Goal: Ask a question

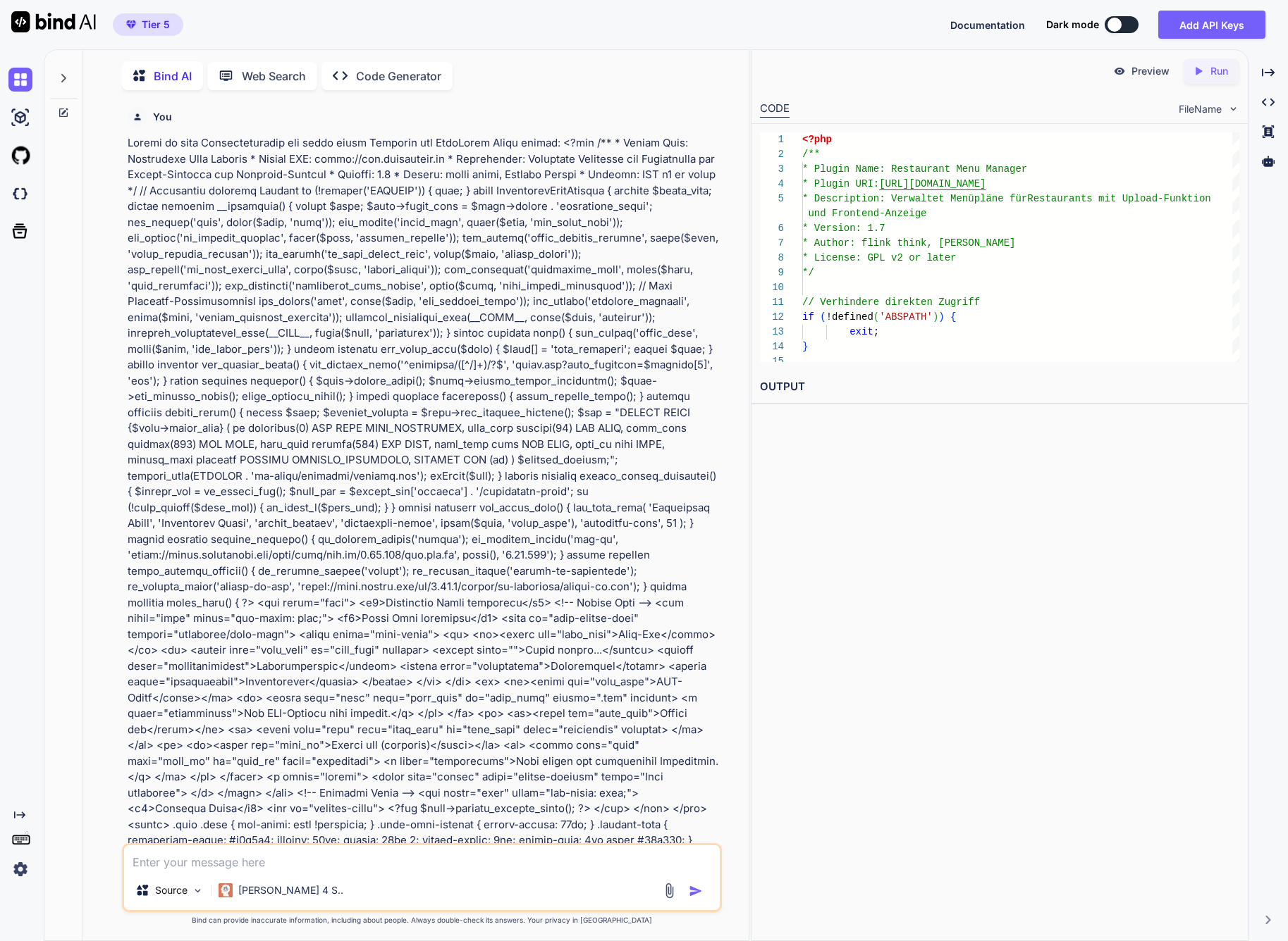
scroll to position [72206, 0]
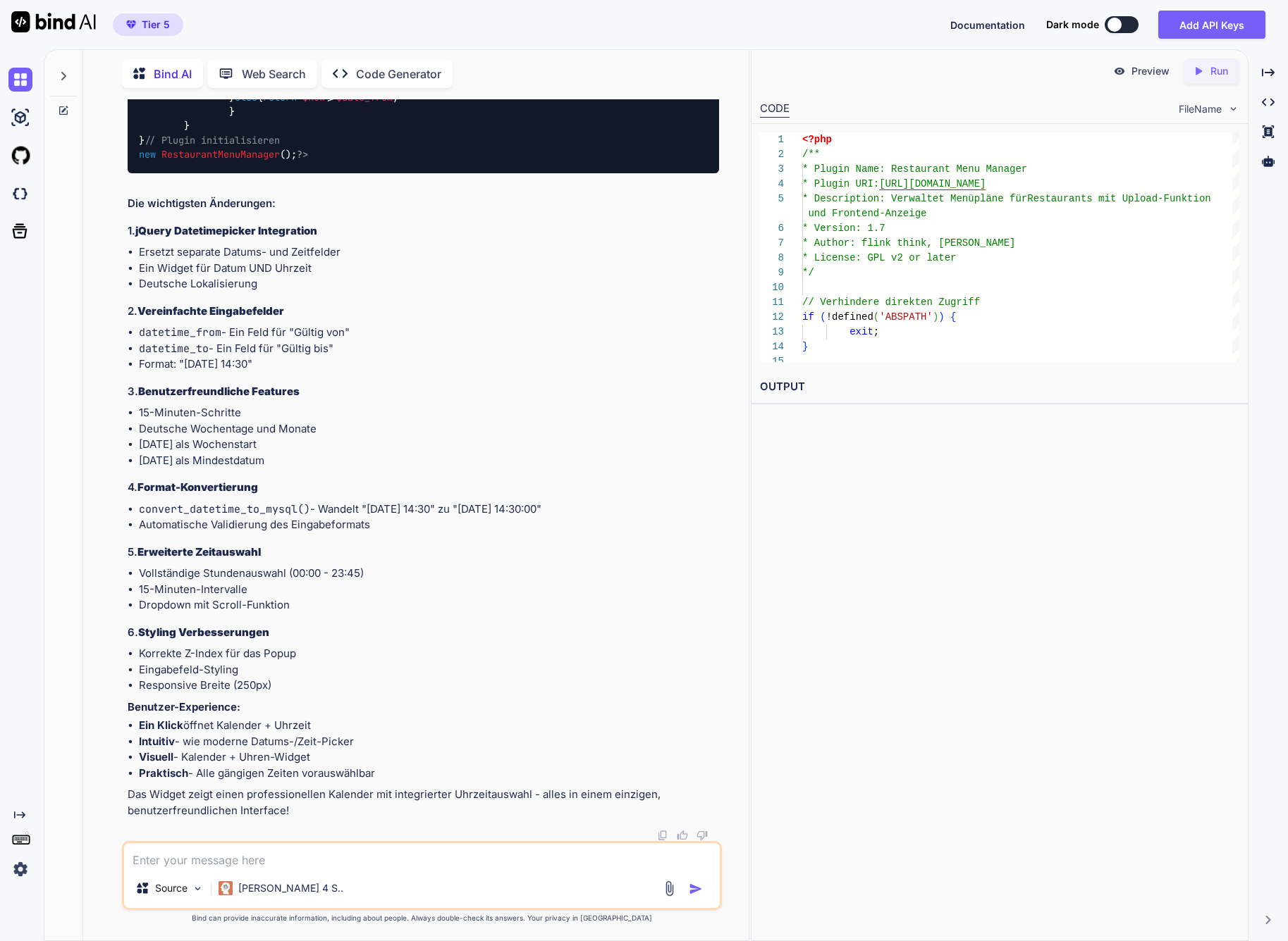
click at [61, 74] on icon at bounding box center [63, 76] width 12 height 12
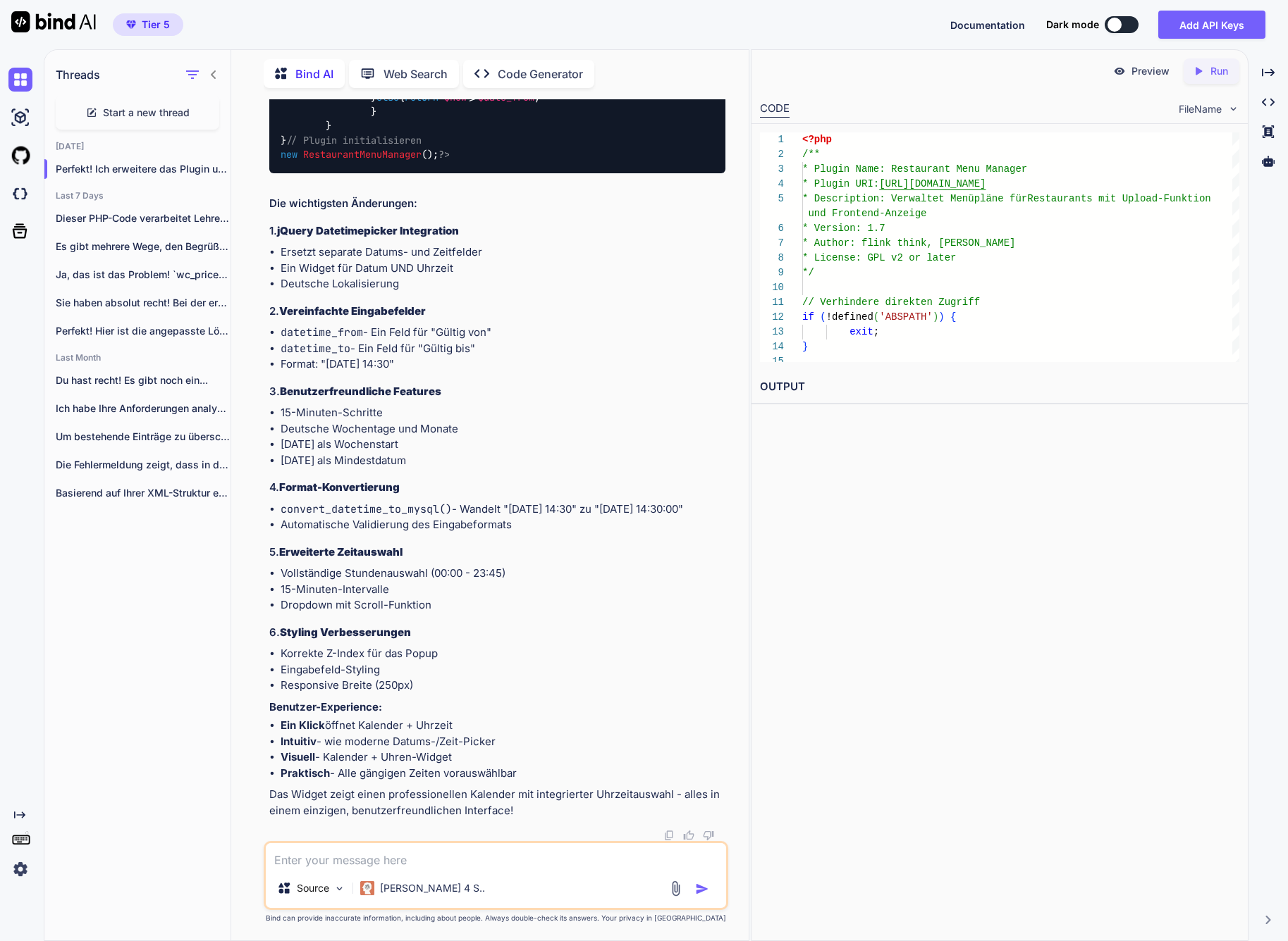
click at [150, 110] on span "Start a new thread" at bounding box center [146, 113] width 86 height 14
type textarea "x"
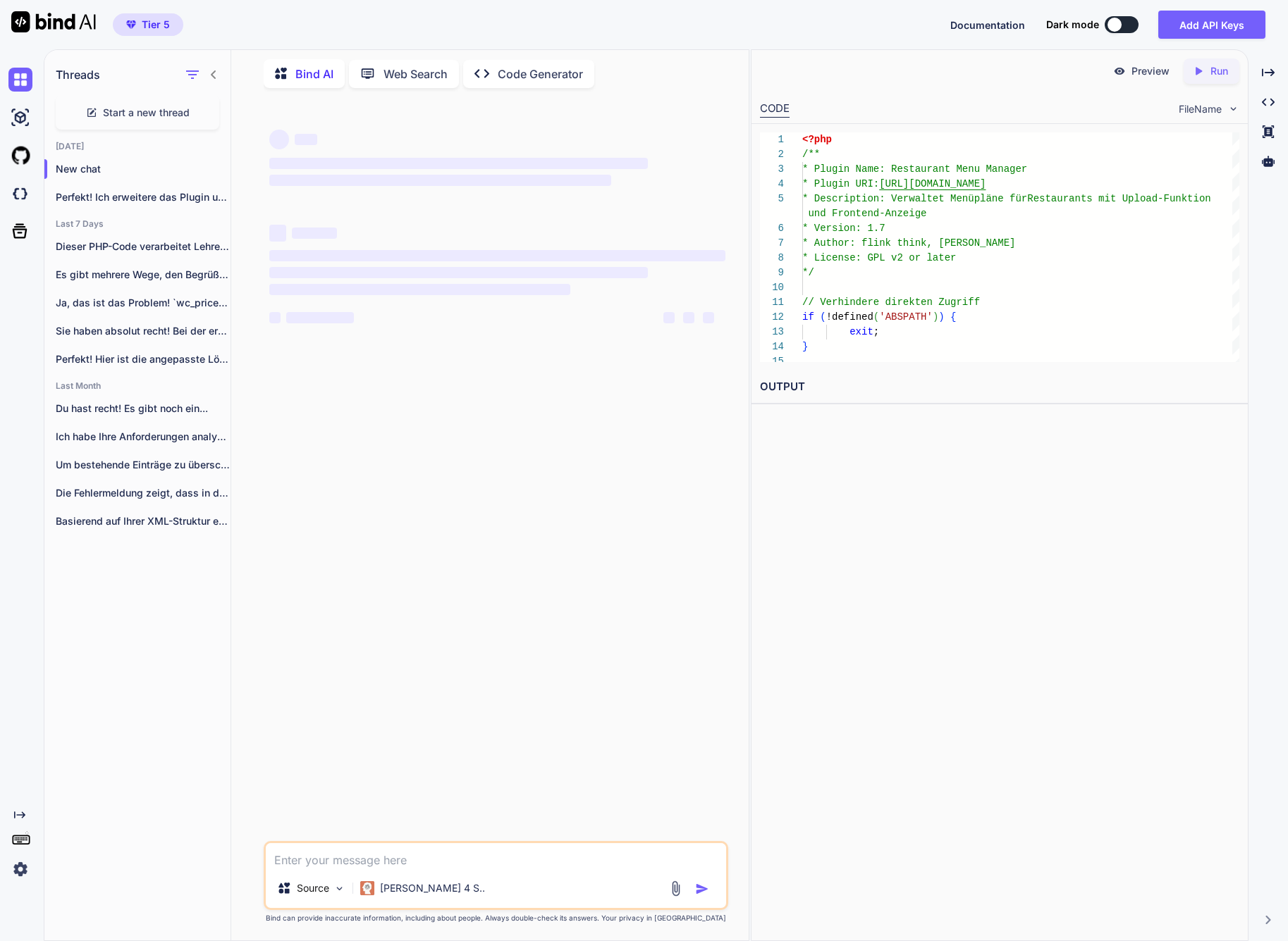
scroll to position [0, 0]
click at [407, 865] on textarea at bounding box center [495, 855] width 460 height 25
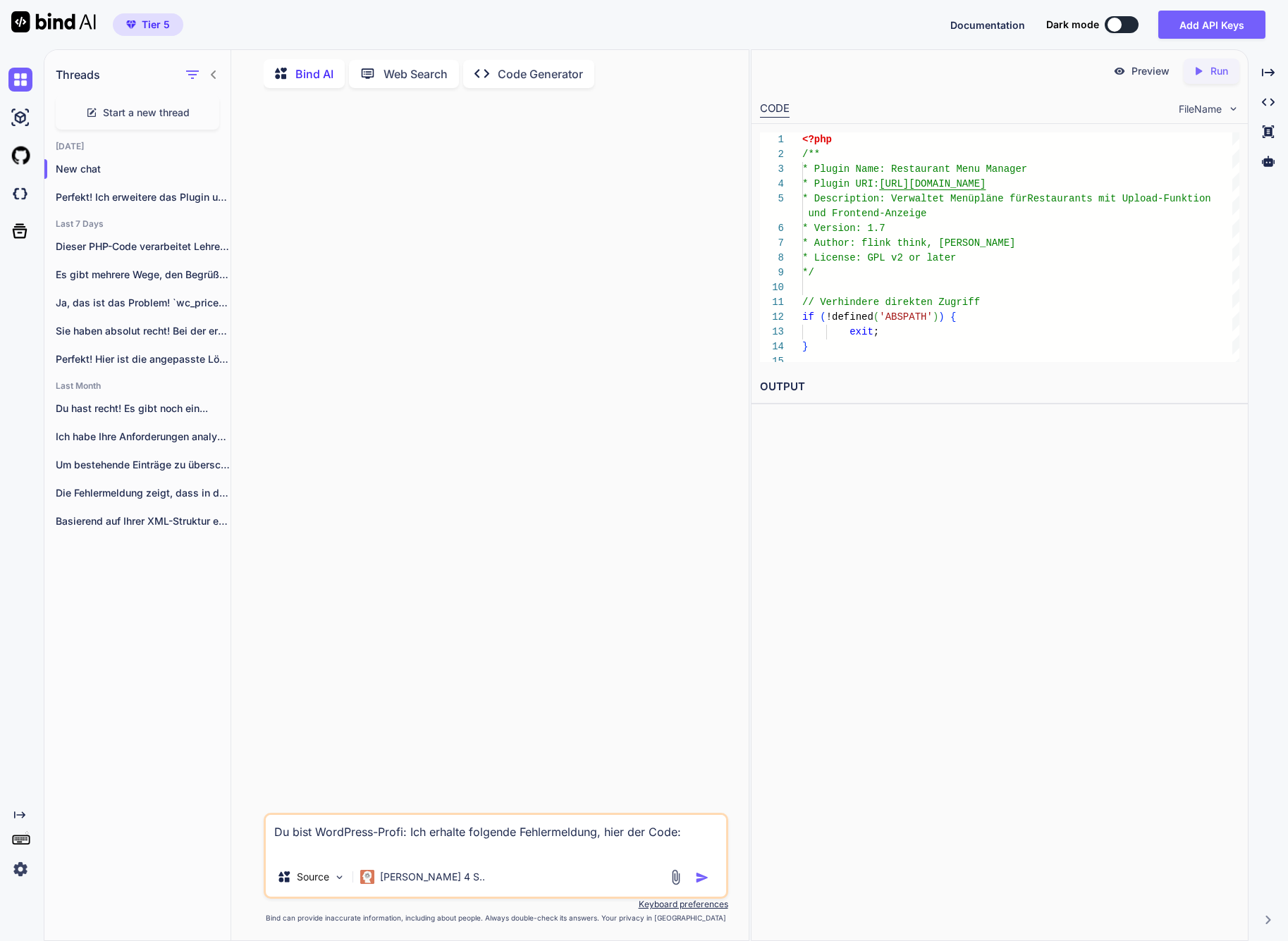
paste textarea "function classKid_function( $atts = array() ) { // set up default parameters ex…"
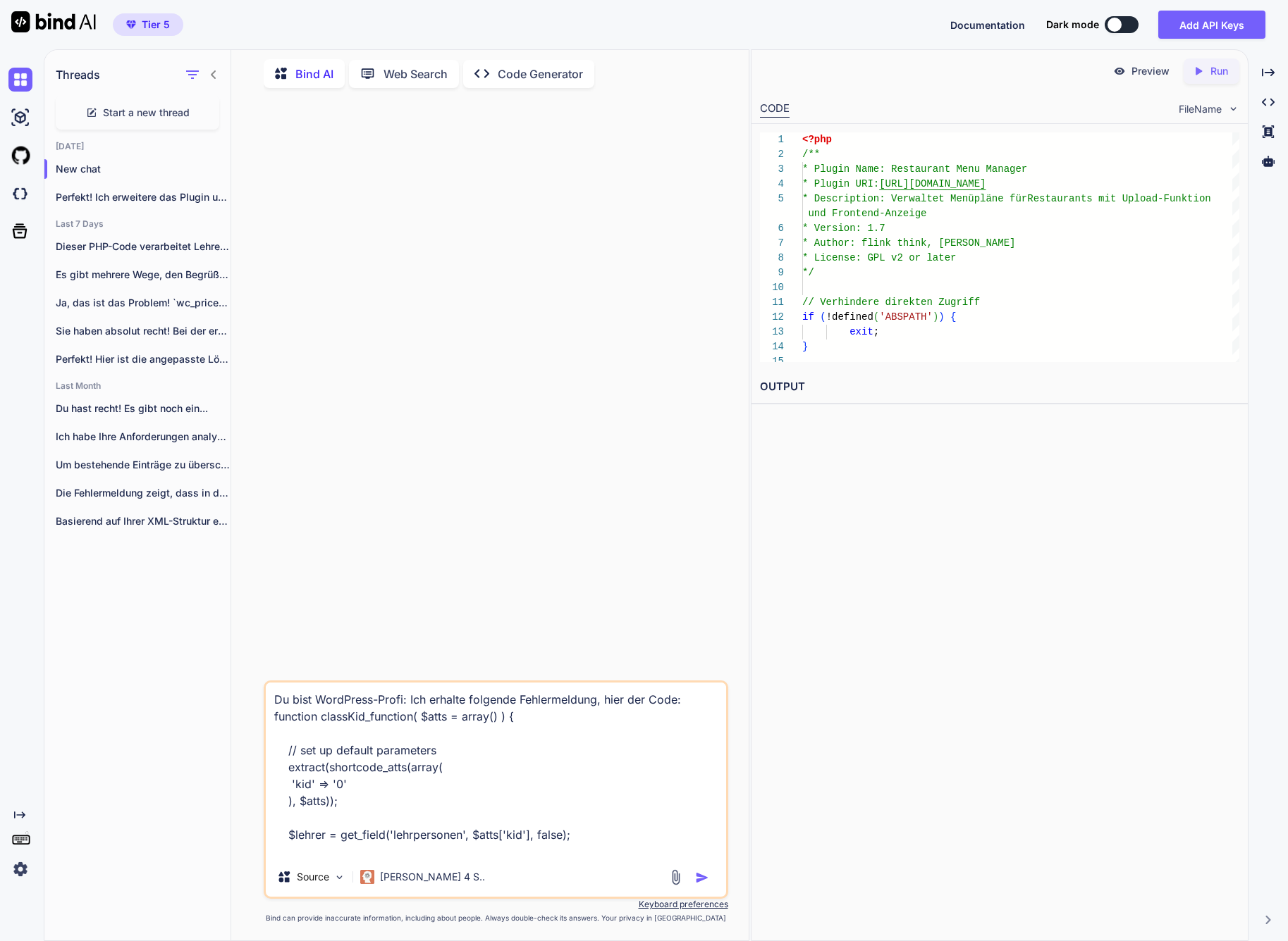
scroll to position [8, 0]
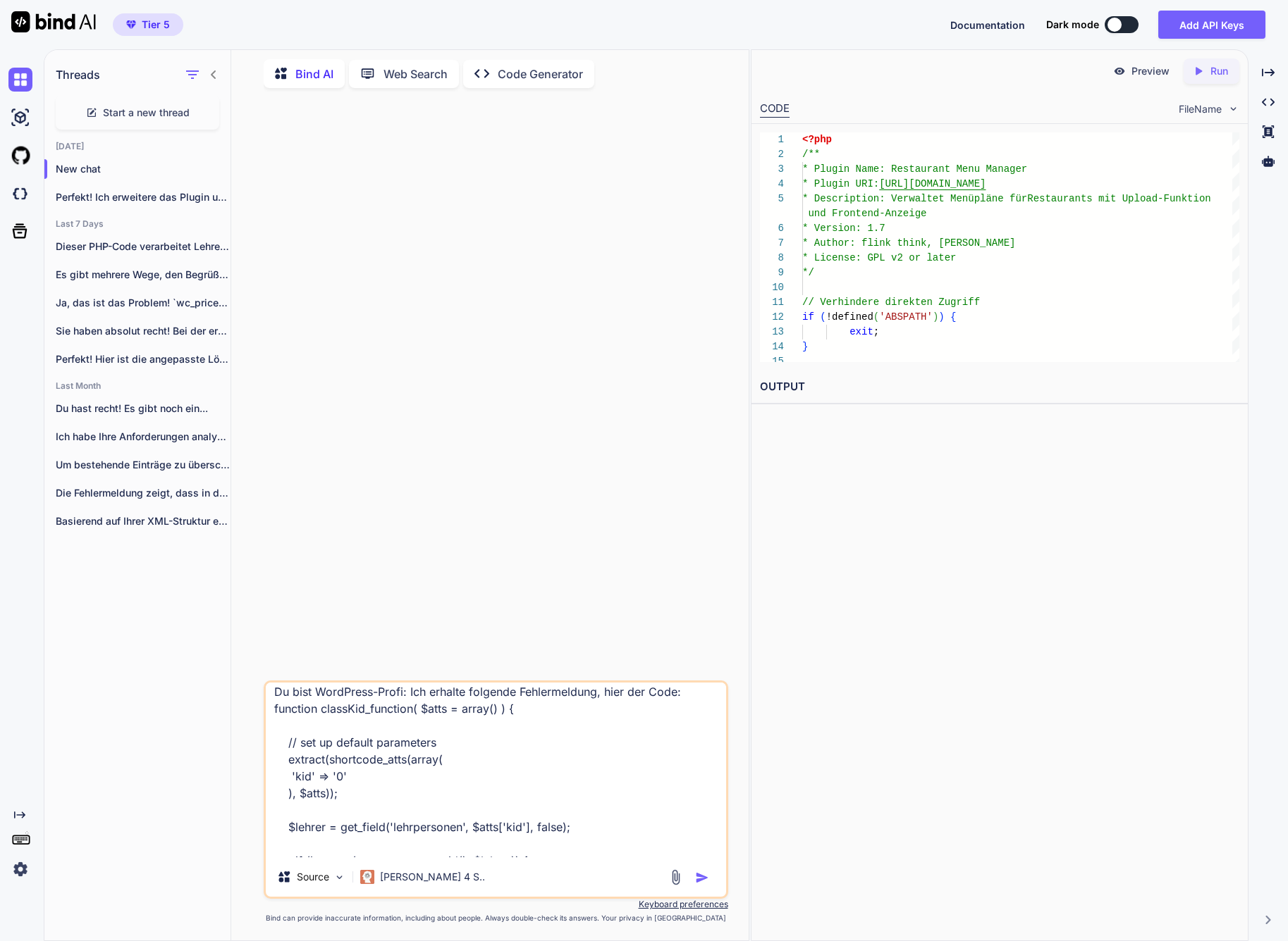
click at [606, 693] on textarea "Du bist WordPress-Profi: Ich erhalte folgende Fehlermeldung, hier der Code: fun…" at bounding box center [495, 770] width 460 height 174
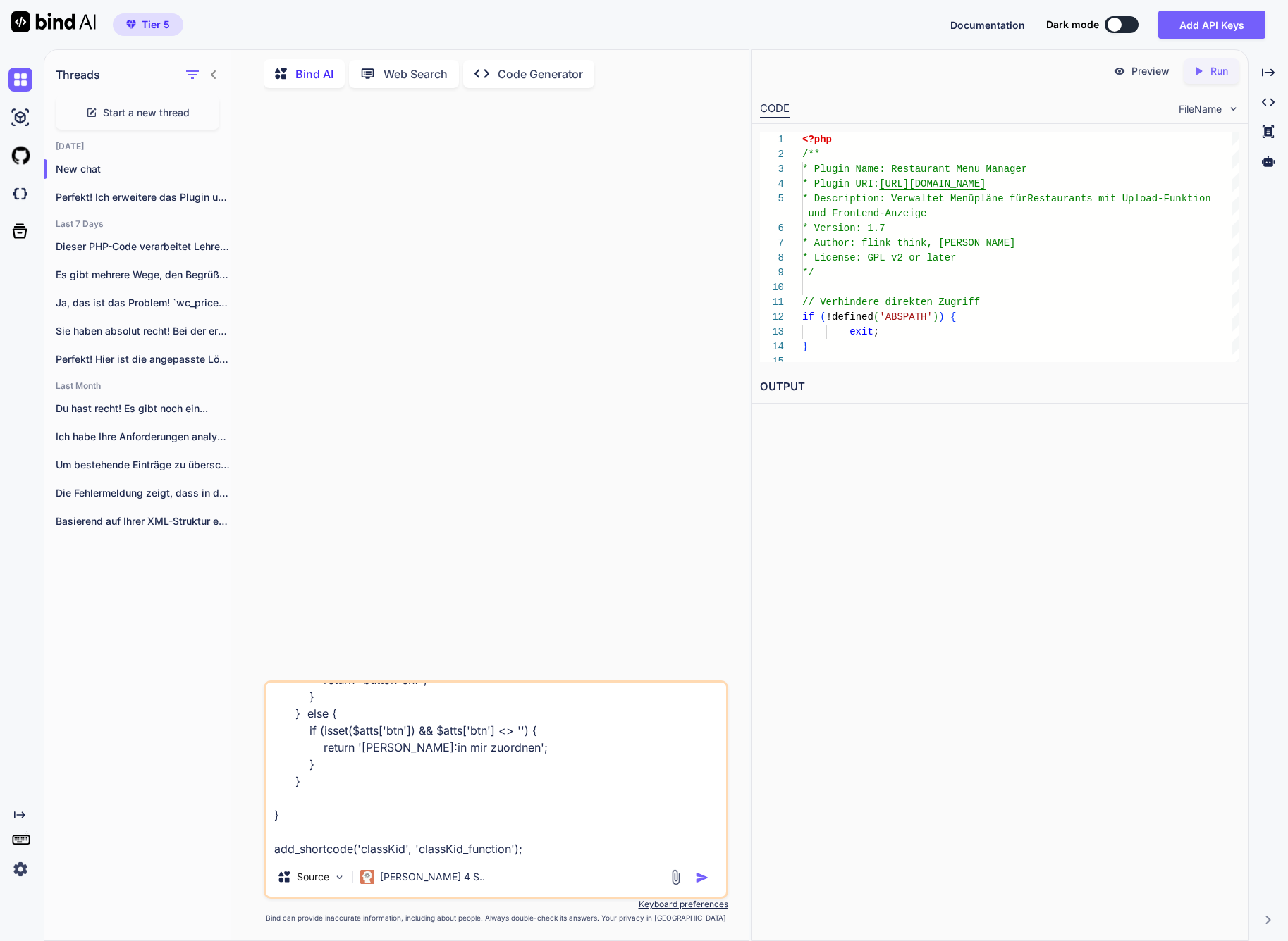
click at [549, 855] on textarea "Du bist WordPress-Profi: Ich erhalte folgende Fehlermeldung, hier der Code: fun…" at bounding box center [495, 770] width 460 height 174
click at [541, 821] on textarea "Du bist WordPress-Profi: Ich erhalte folgende Fehlermeldung, hier der Code: fun…" at bounding box center [495, 770] width 460 height 174
click at [507, 848] on textarea "Du bist WordPress-Profi: Ich erhalte folgende Fehlermeldung, hier der Code: fun…" at bounding box center [495, 770] width 460 height 174
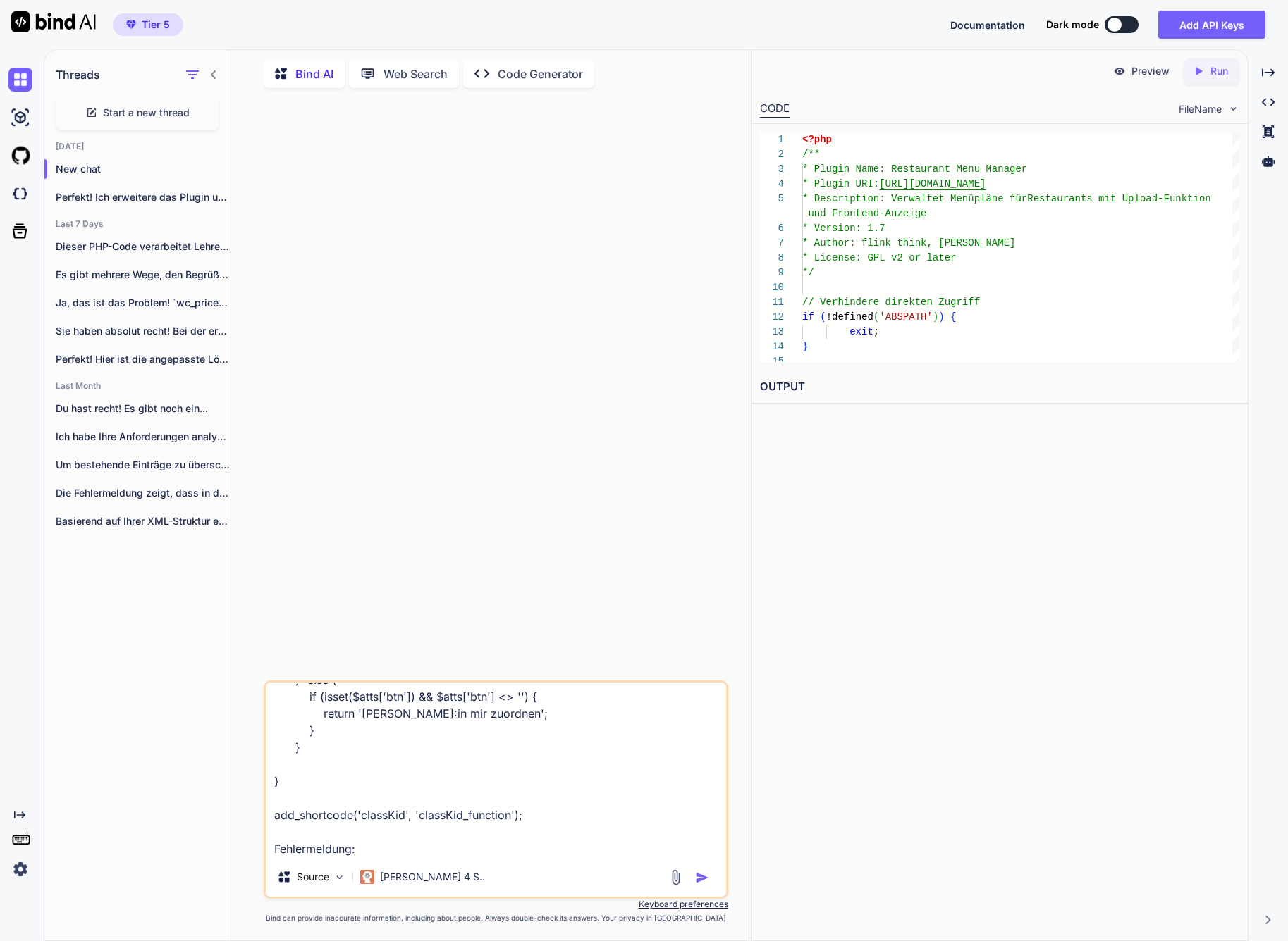
paste textarea "<div class="qm-fatal-wrap"><p>Uncaught Error: in_array(): Argument #2 ($haystac…"
type textarea "Lo ipsu DoloRsita-Conse: Adi elitsed doeiusmo Temporincidid, utla etd Magn: ali…"
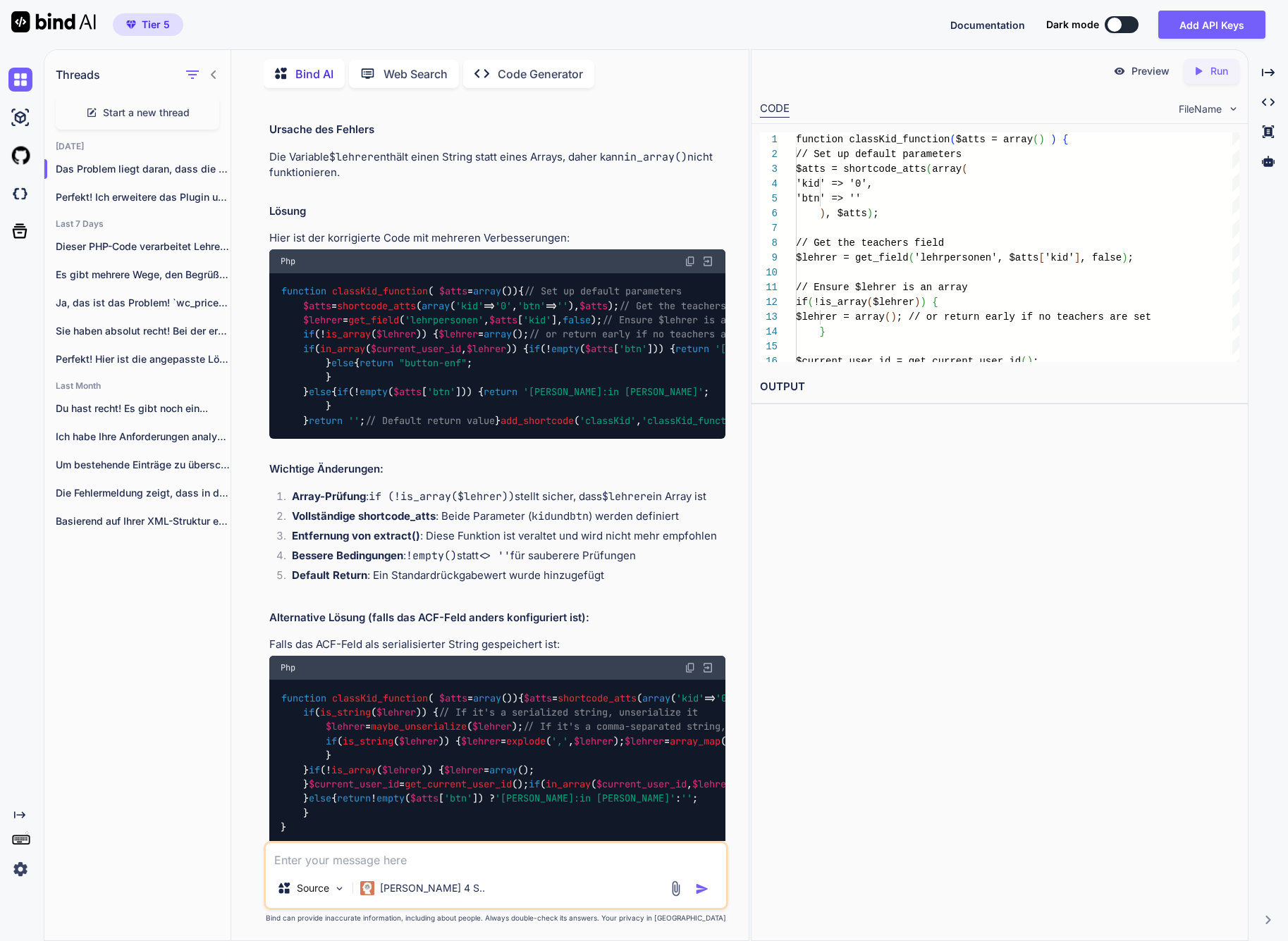
scroll to position [2065, 0]
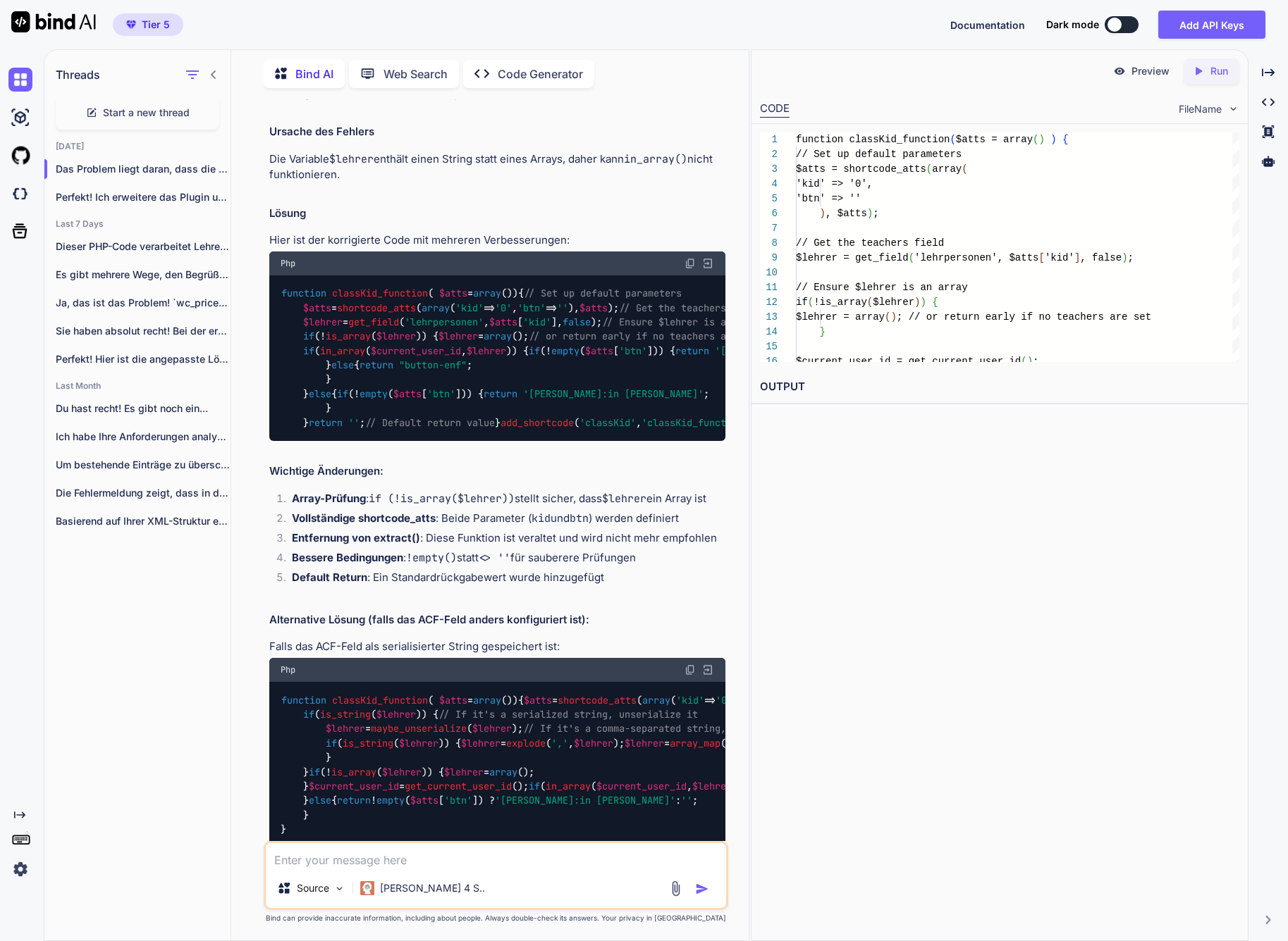
click at [687, 258] on img at bounding box center [690, 263] width 12 height 12
